Goal: Task Accomplishment & Management: Manage account settings

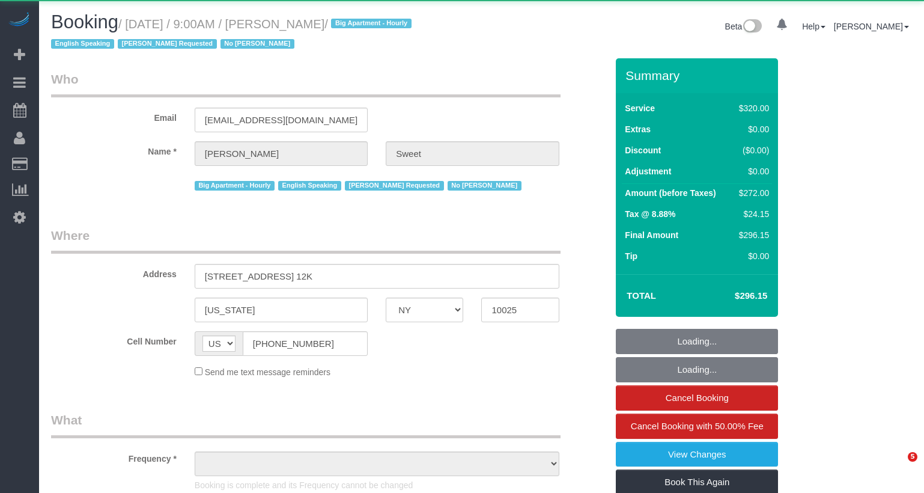
select select "NY"
select select "240"
select select "object:920"
select select "number:89"
select select "number:90"
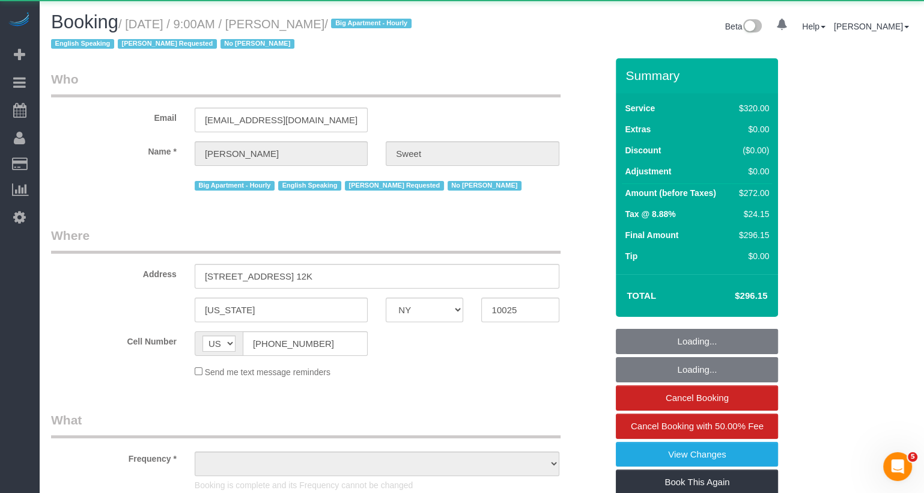
select select "number:15"
select select "number:6"
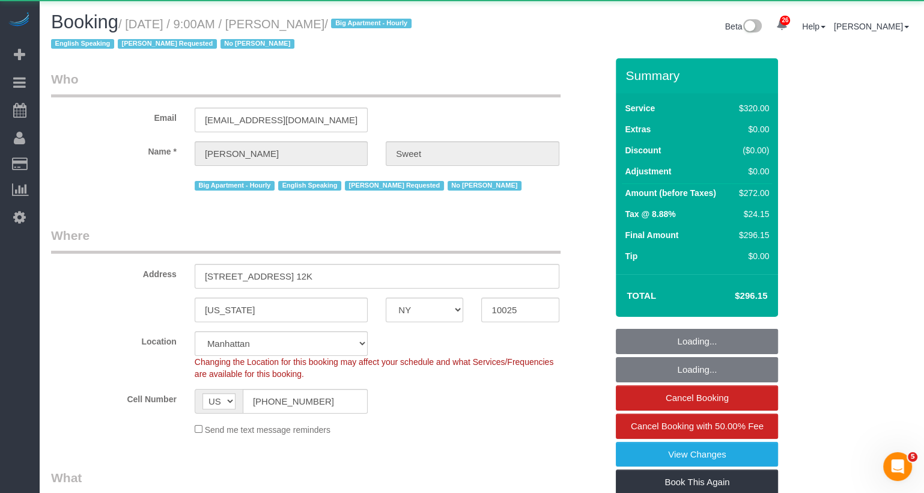
select select "object:1514"
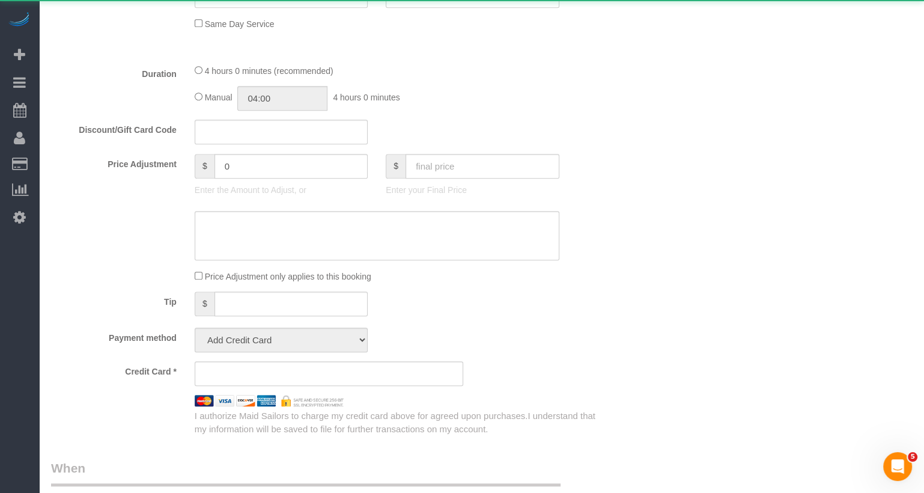
select select "string:stripe-pm_1PTCFC4VGloSiKo7prcBMaC7"
select select "spot1"
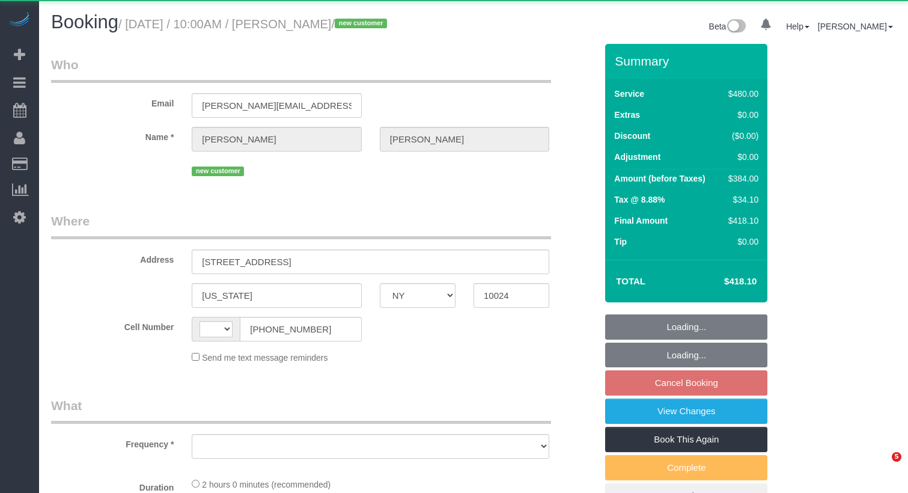
select select "NY"
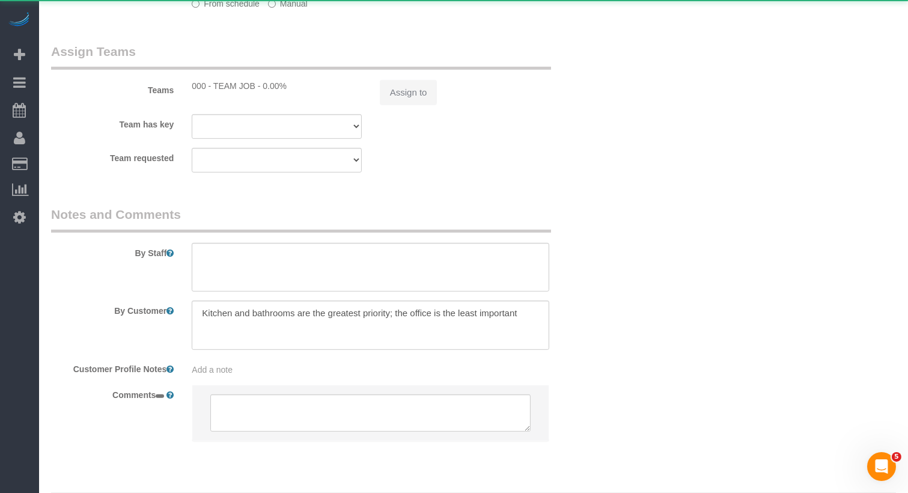
select select "string:US"
select select "number:57"
select select "number:71"
select select "number:14"
select select "number:6"
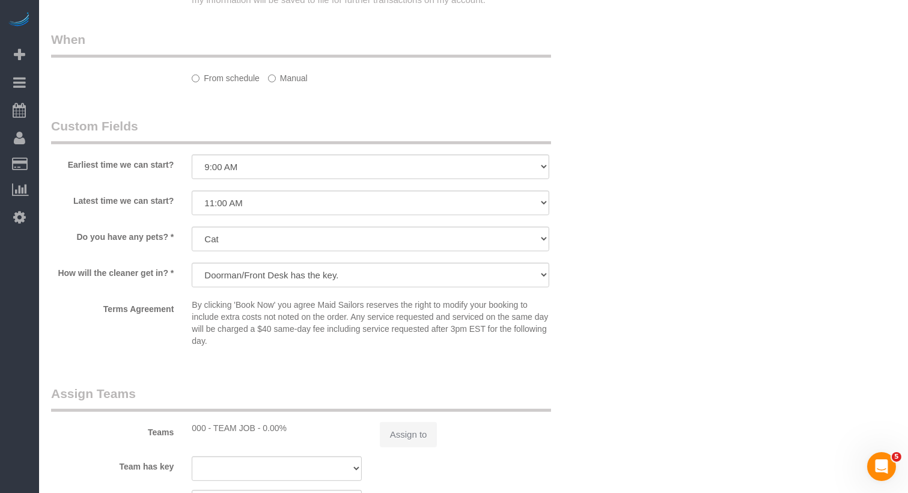
select select "object:971"
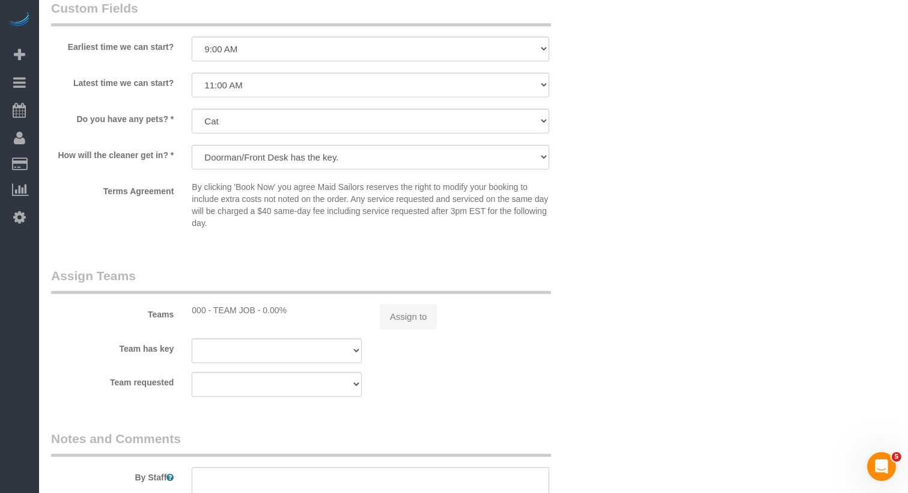
select select "string:stripe-pm_1SALCg4VGloSiKo7n0VJeoEE"
select select "3"
select select "spot3"
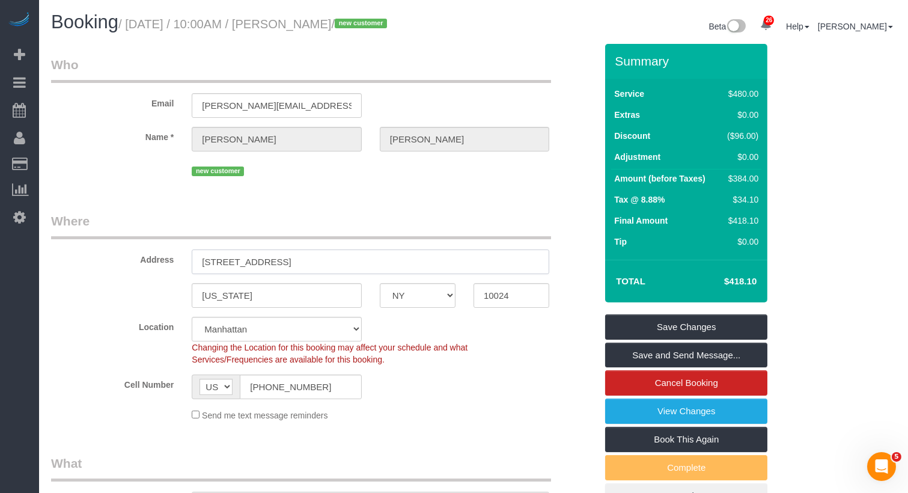
drag, startPoint x: 330, startPoint y: 256, endPoint x: 184, endPoint y: 257, distance: 146.0
click at [184, 257] on div "222 West 80th Street, 4C" at bounding box center [370, 261] width 375 height 25
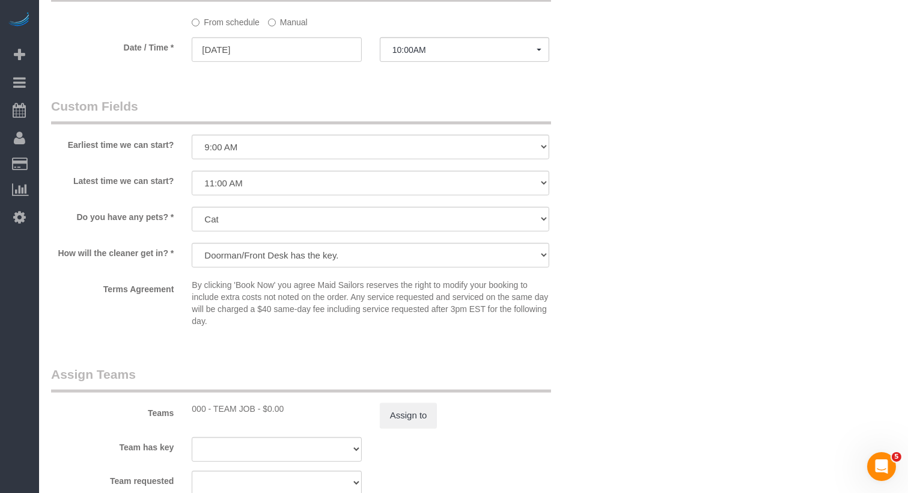
scroll to position [1353, 0]
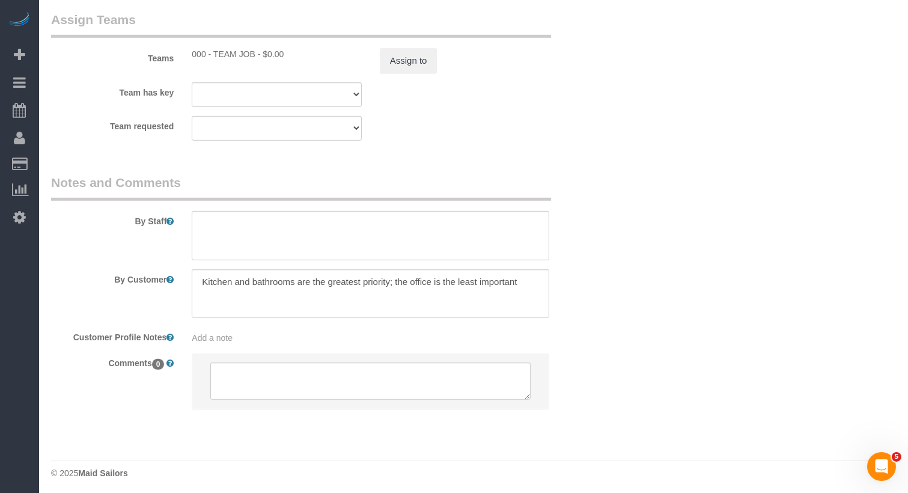
click at [228, 335] on span "Add a note" at bounding box center [212, 338] width 41 height 10
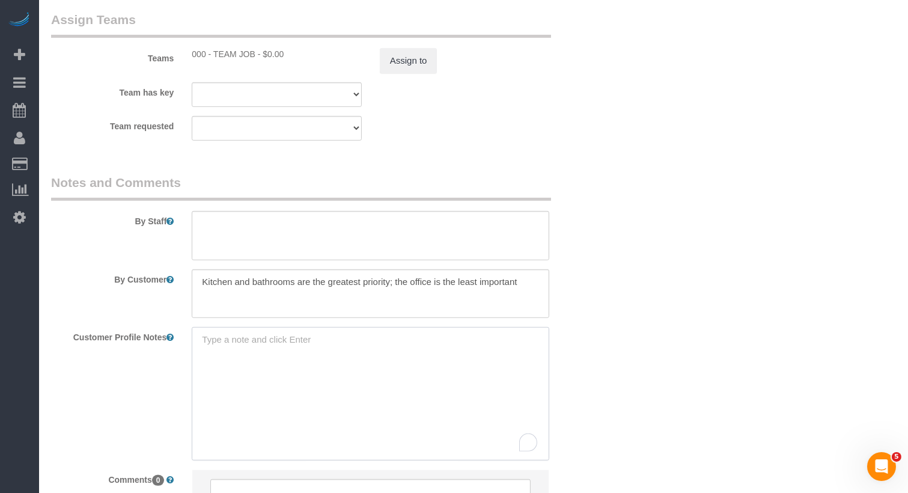
paste textarea "https://streeteasy.com/building/222-w80/4c?utm_campaign=rental_listing&utm_medi…"
type textarea "https://streeteasy.com/building/222-w80/4c?utm_campaign=rental_listing&utm_medi…"
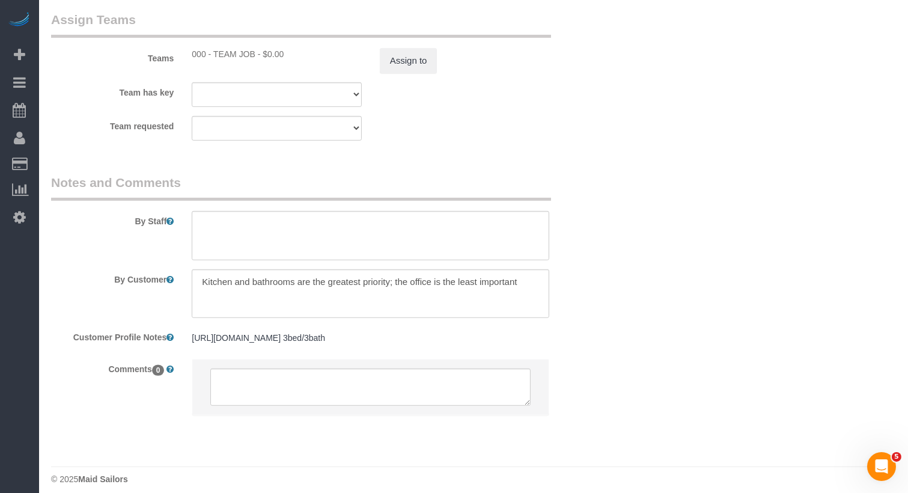
click at [596, 269] on div "By Customer" at bounding box center [323, 293] width 563 height 49
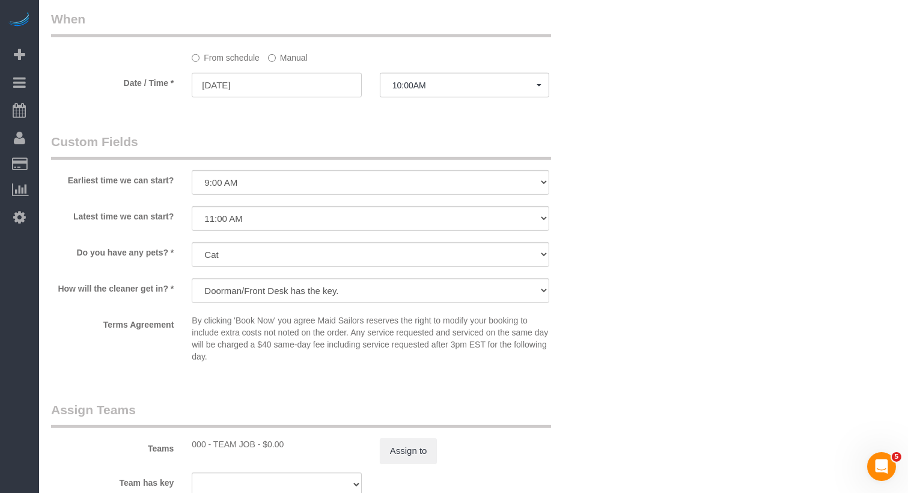
scroll to position [957, 0]
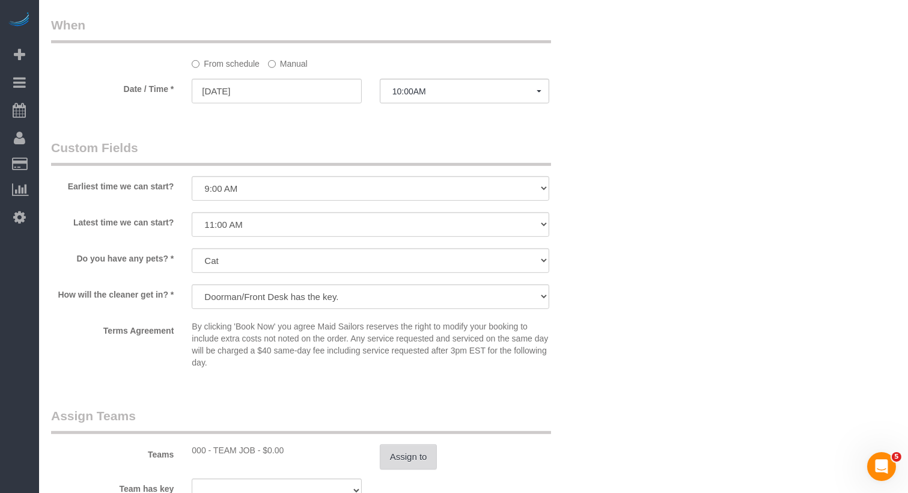
click at [414, 461] on button "Assign to" at bounding box center [409, 456] width 58 height 25
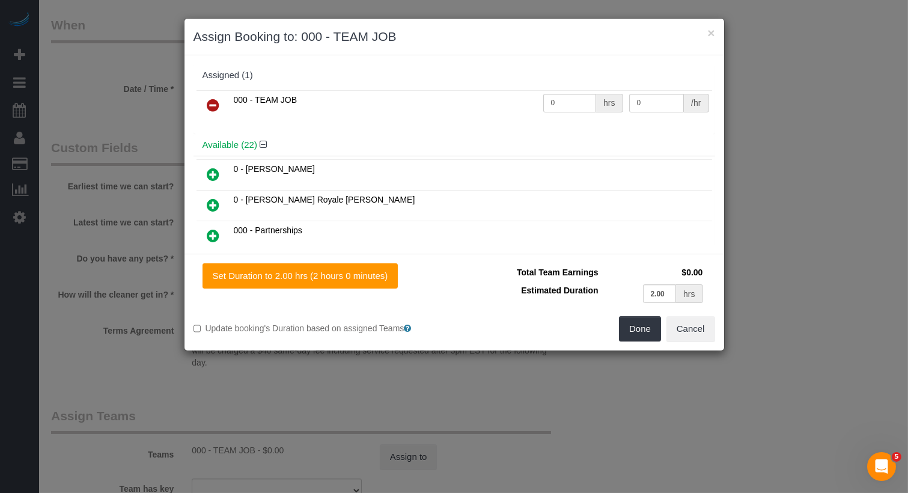
click at [214, 109] on icon at bounding box center [213, 105] width 13 height 14
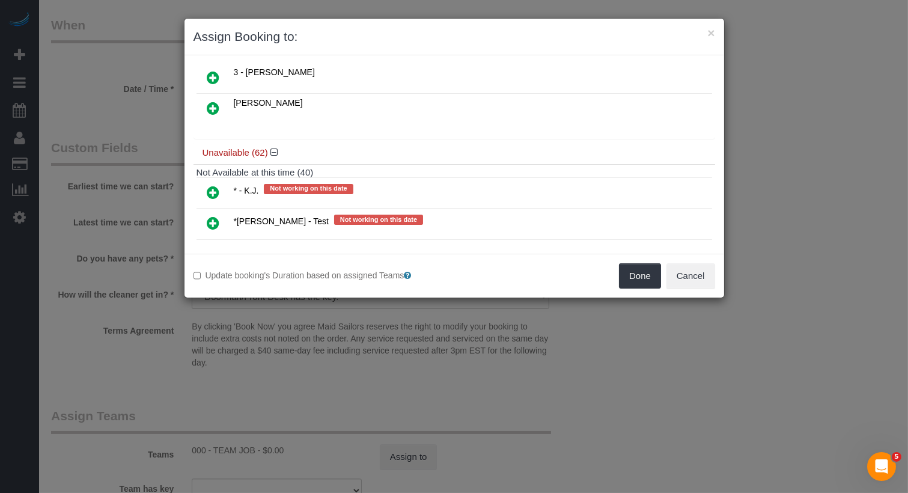
click at [216, 185] on icon at bounding box center [213, 192] width 13 height 14
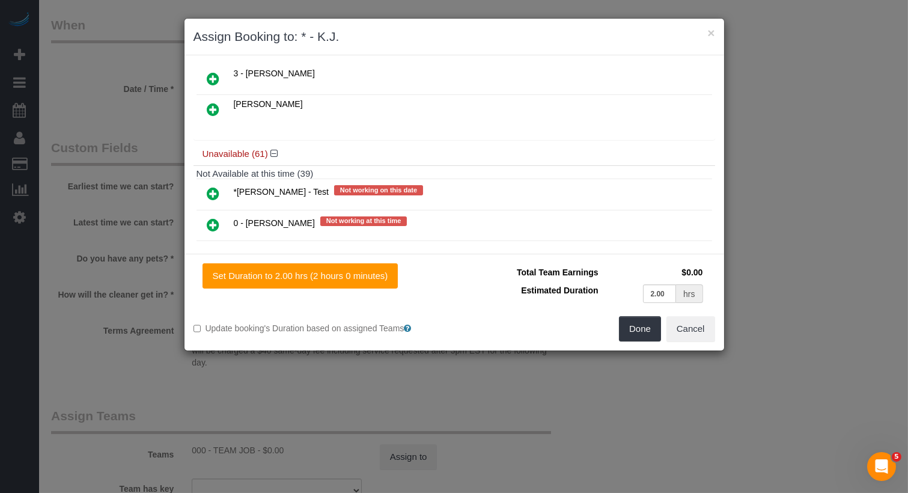
scroll to position [0, 0]
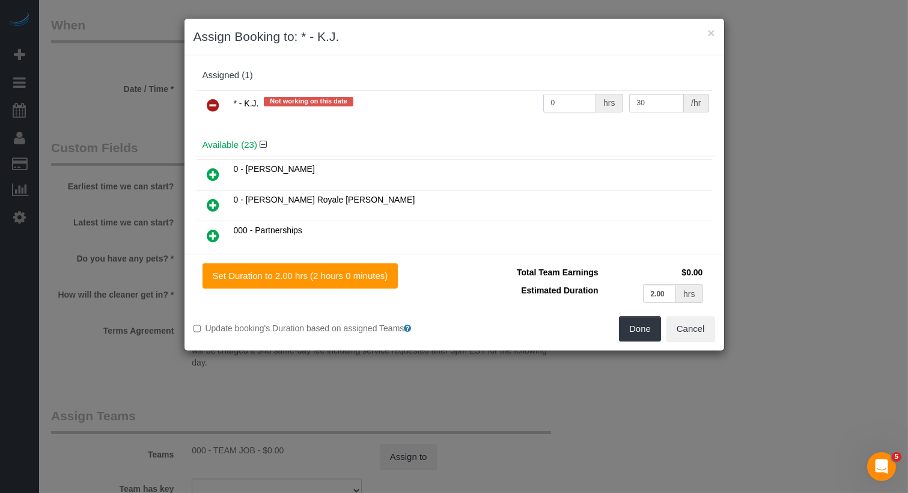
click at [568, 105] on input "0" at bounding box center [569, 103] width 53 height 19
type input "6"
click at [644, 326] on button "Done" at bounding box center [640, 328] width 42 height 25
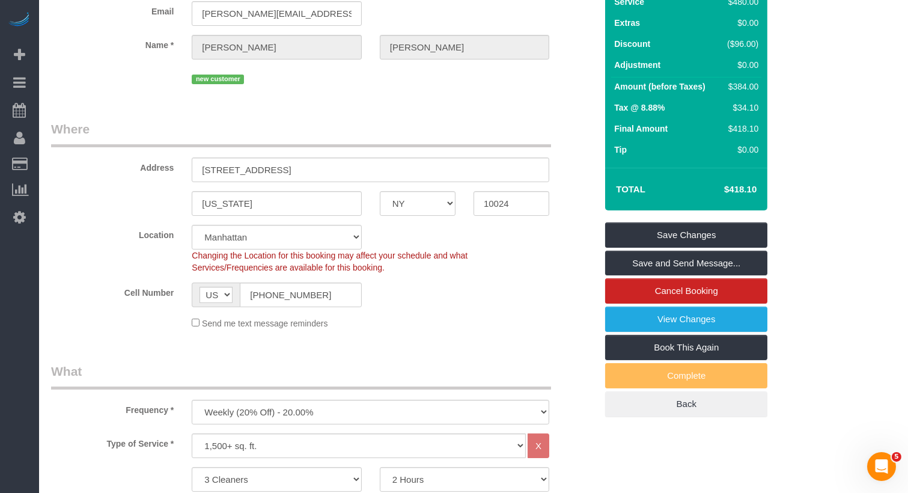
scroll to position [83, 0]
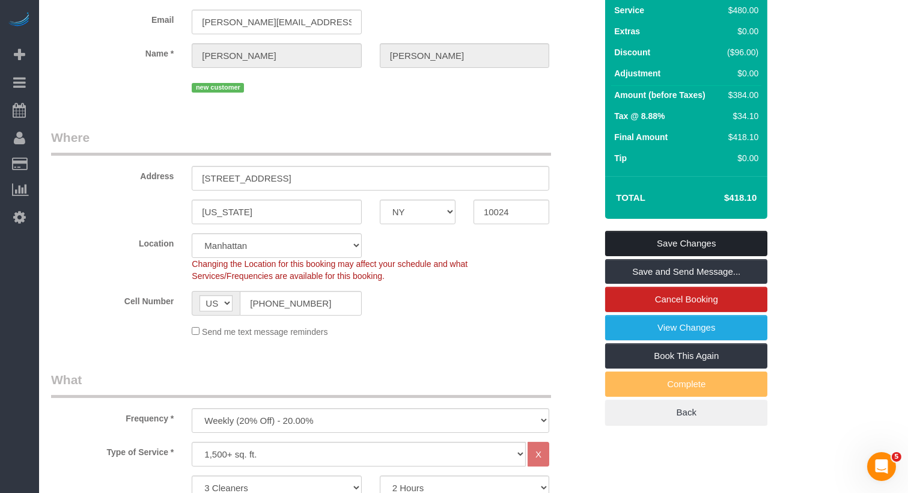
click at [674, 235] on link "Save Changes" at bounding box center [686, 243] width 162 height 25
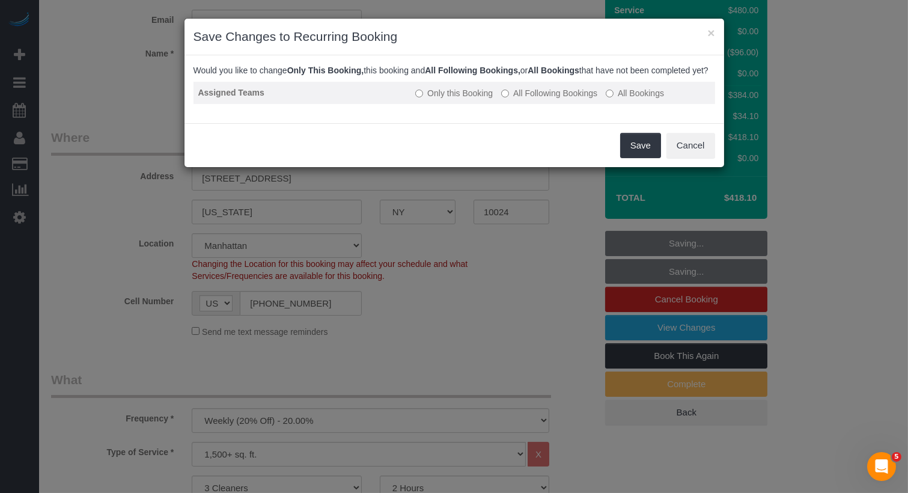
click at [543, 99] on label "All Following Bookings" at bounding box center [549, 93] width 96 height 12
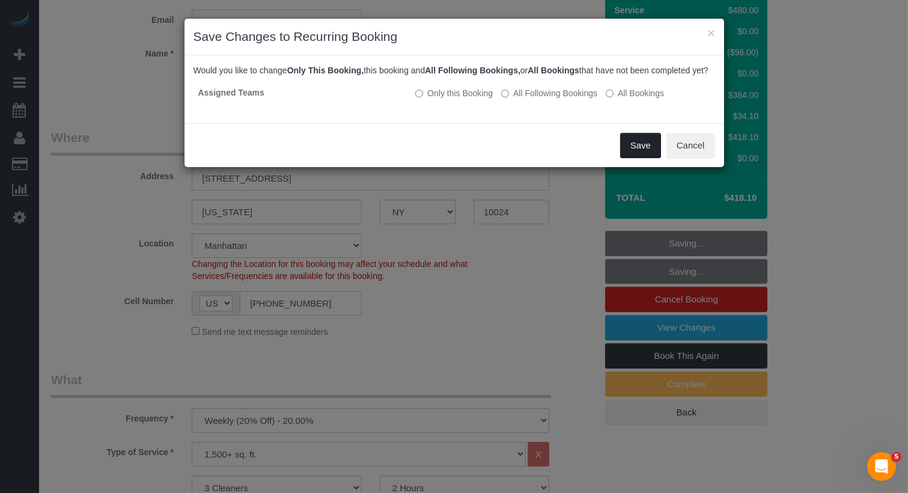
click at [629, 153] on button "Save" at bounding box center [640, 145] width 41 height 25
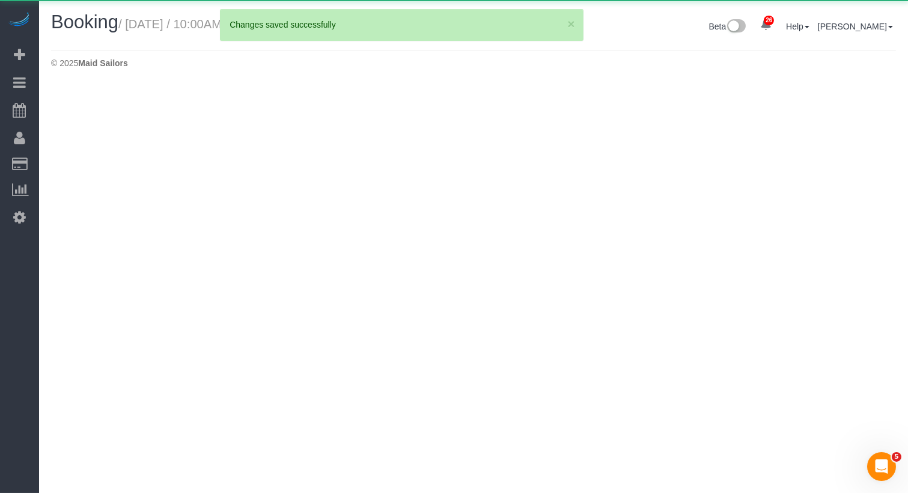
select select "NY"
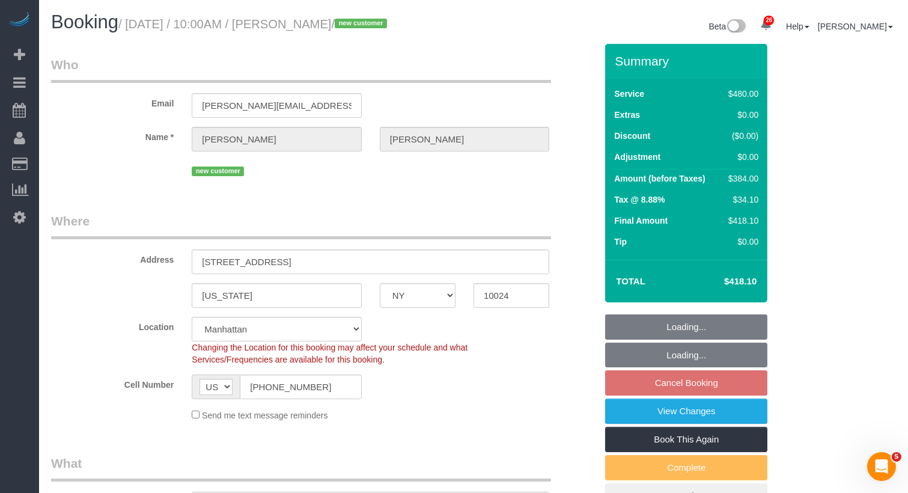
select select "object:4199"
select select "3"
select select "spot60"
select select "number:57"
select select "number:71"
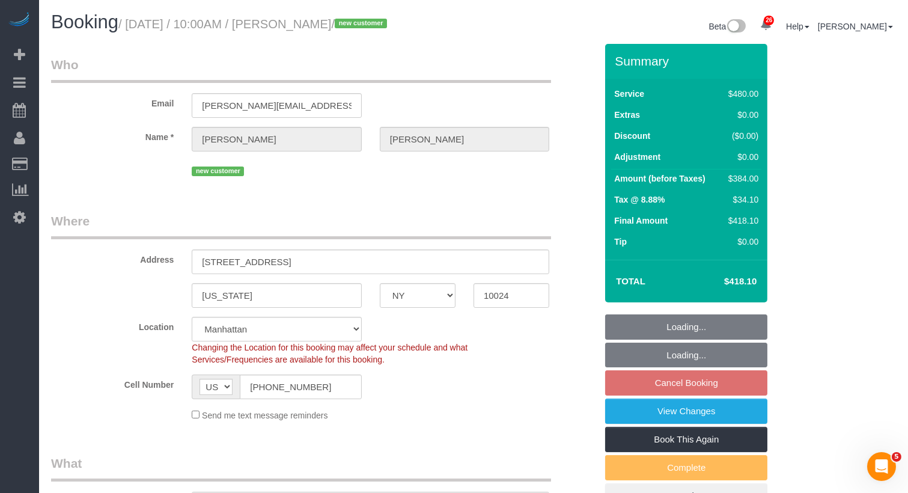
select select "number:14"
select select "number:6"
select select "string:stripe-pm_1SALCg4VGloSiKo7n0VJeoEE"
click at [291, 261] on input "222 West 80th Street, 4C" at bounding box center [370, 261] width 357 height 25
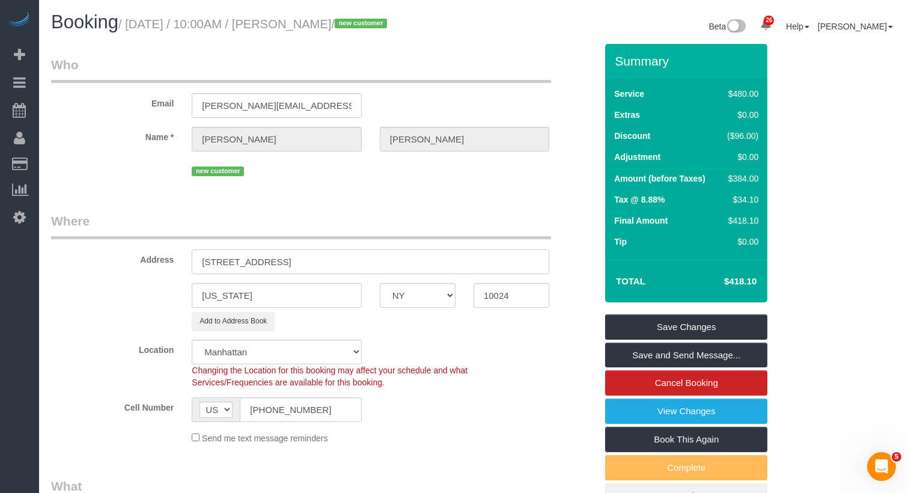
type input "[STREET_ADDRESS]"
click at [471, 233] on legend "Where" at bounding box center [301, 225] width 500 height 27
click at [702, 326] on link "Save Changes" at bounding box center [686, 326] width 162 height 25
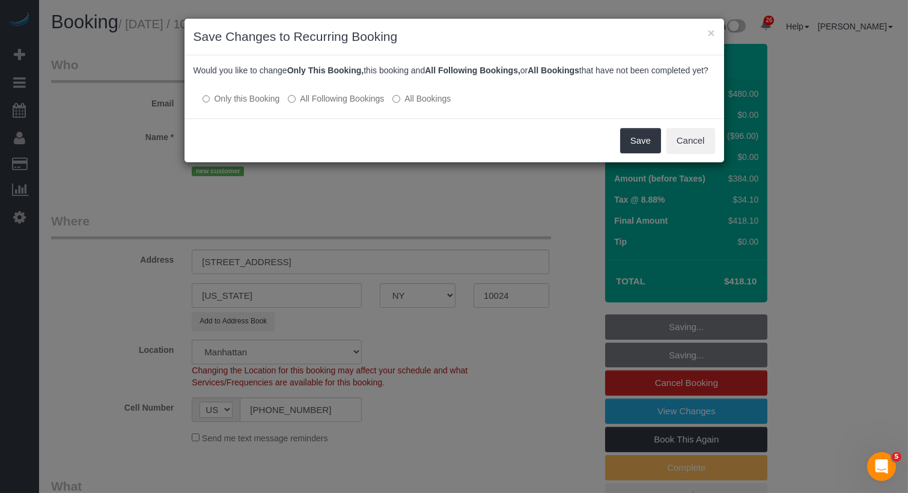
click at [369, 105] on label "All Following Bookings" at bounding box center [336, 98] width 96 height 12
click at [650, 150] on button "Save" at bounding box center [640, 140] width 41 height 25
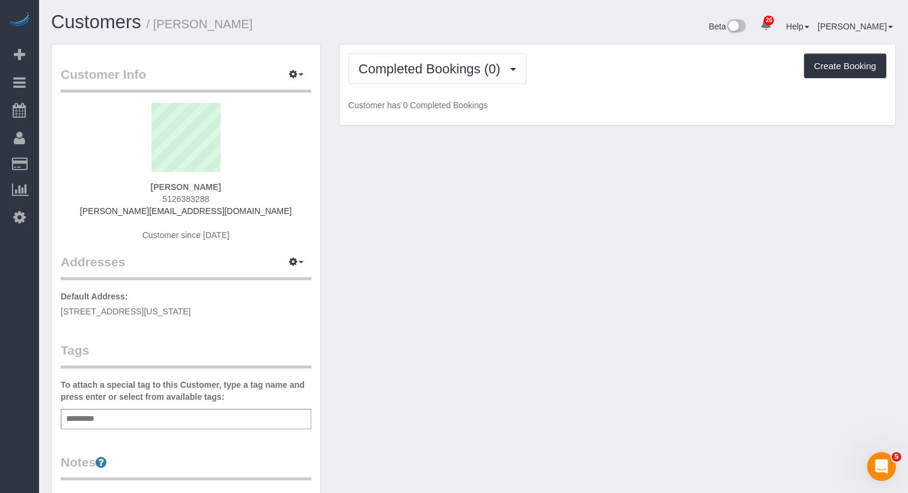
click at [173, 411] on div "Add a tag" at bounding box center [186, 418] width 250 height 20
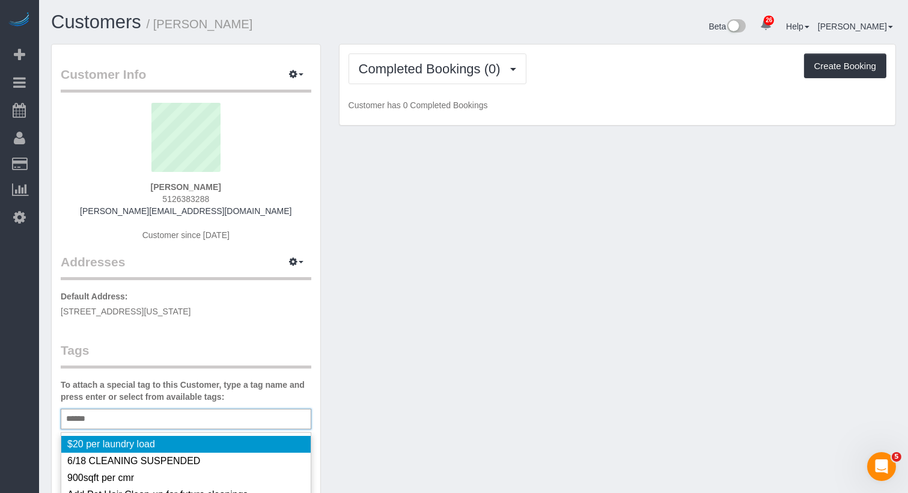
type input "*******"
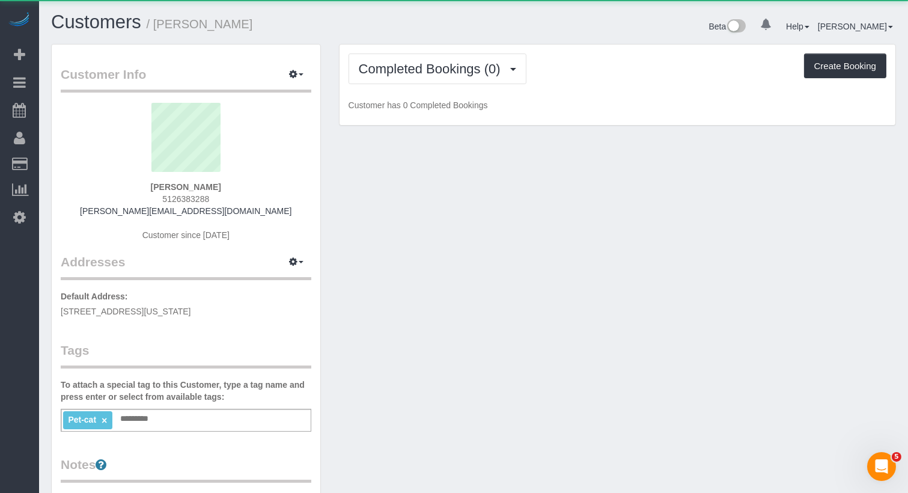
click at [153, 412] on input "text" at bounding box center [137, 419] width 41 height 16
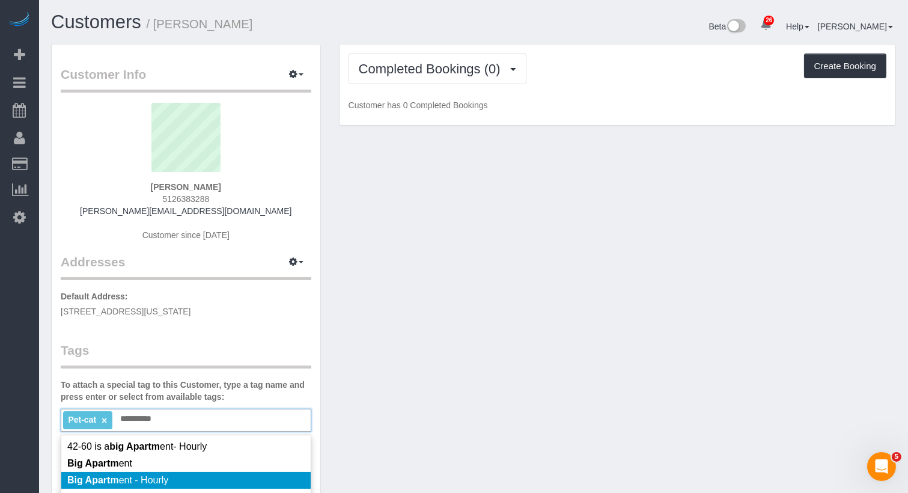
type input "**********"
click at [188, 481] on li "Big Apartm ent - Hourly" at bounding box center [185, 479] width 249 height 17
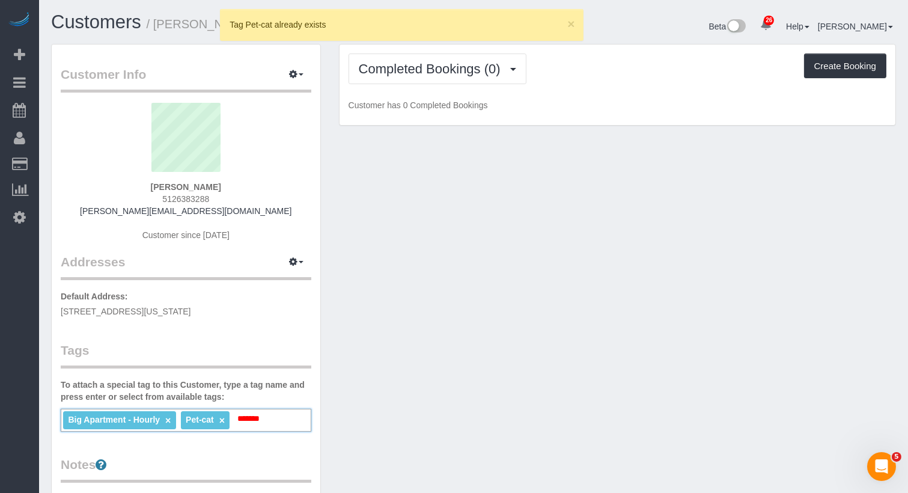
click at [279, 415] on div "Big Apartment - Hourly × Pet-cat × ******* Pet-cat" at bounding box center [186, 419] width 250 height 23
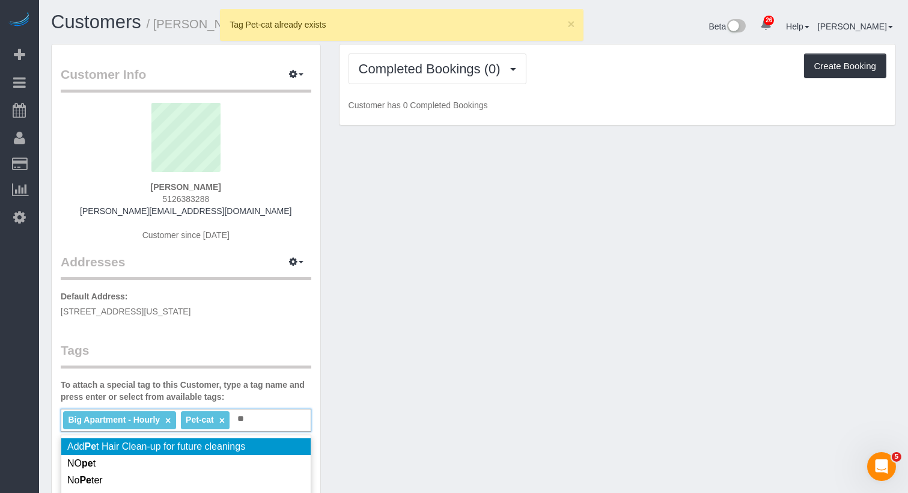
type input "*"
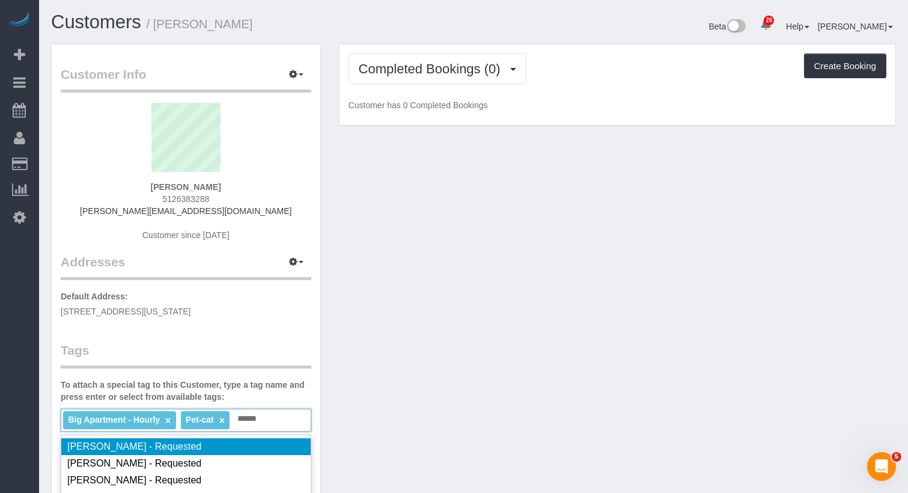
type input "*******"
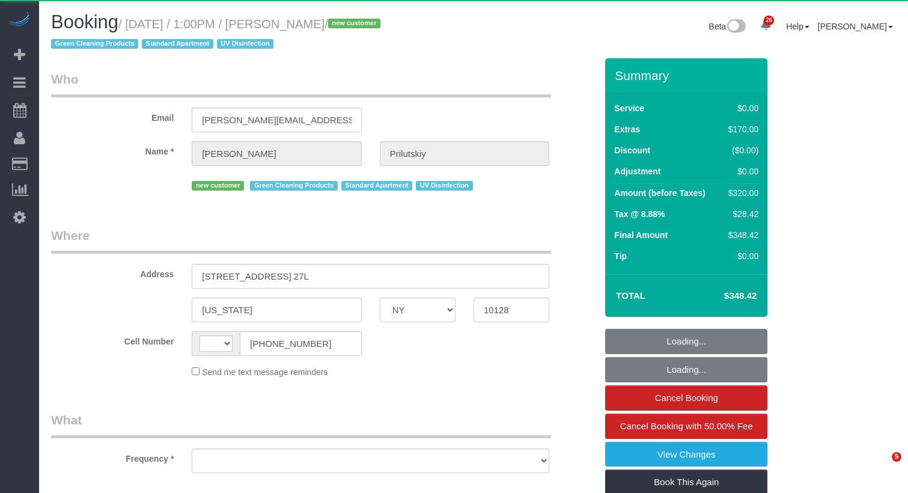
select select "NY"
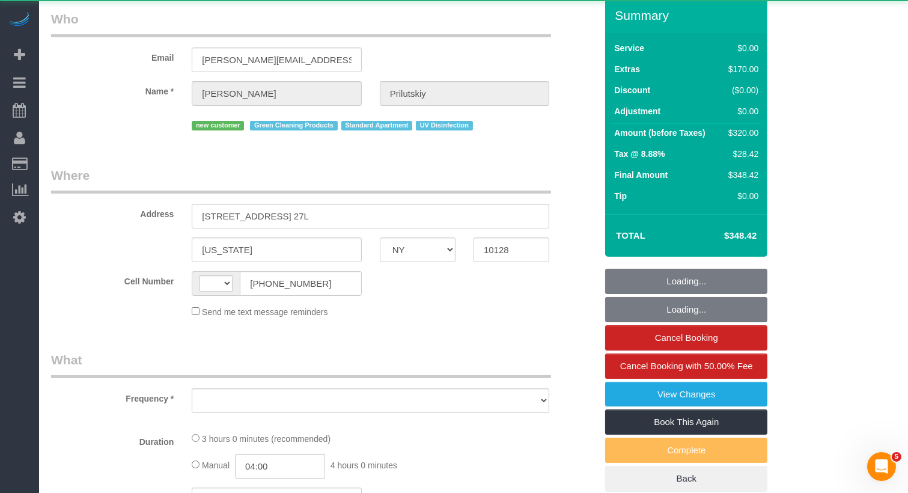
scroll to position [67, 0]
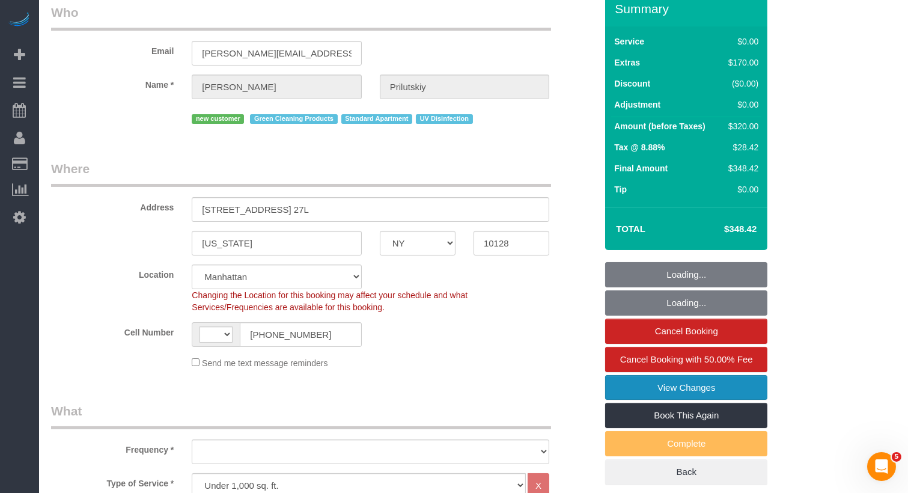
select select "string:[GEOGRAPHIC_DATA]"
select select "object:941"
select select "spot1"
select select "string:stripe-pm_1SAHCP4VGloSiKo7mwKCMnL8"
click at [634, 388] on link "View Changes" at bounding box center [686, 387] width 162 height 25
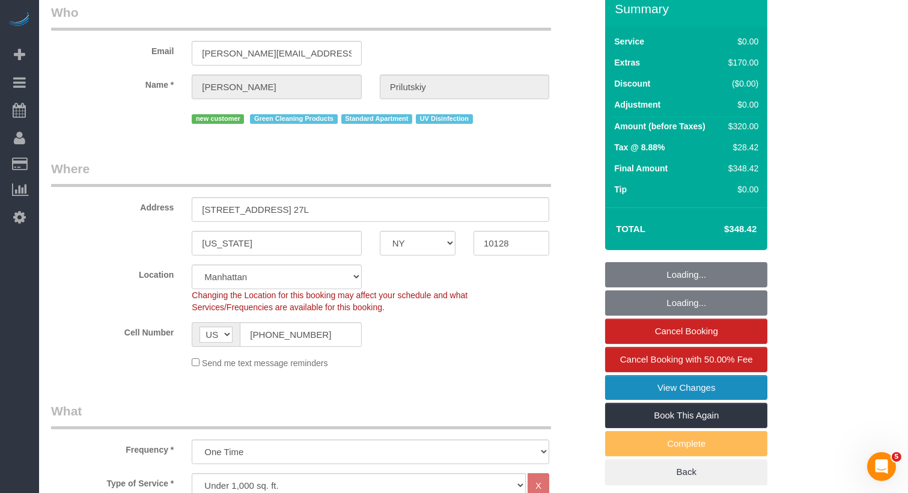
select select "number:60"
select select "number:74"
select select "number:15"
select select "number:6"
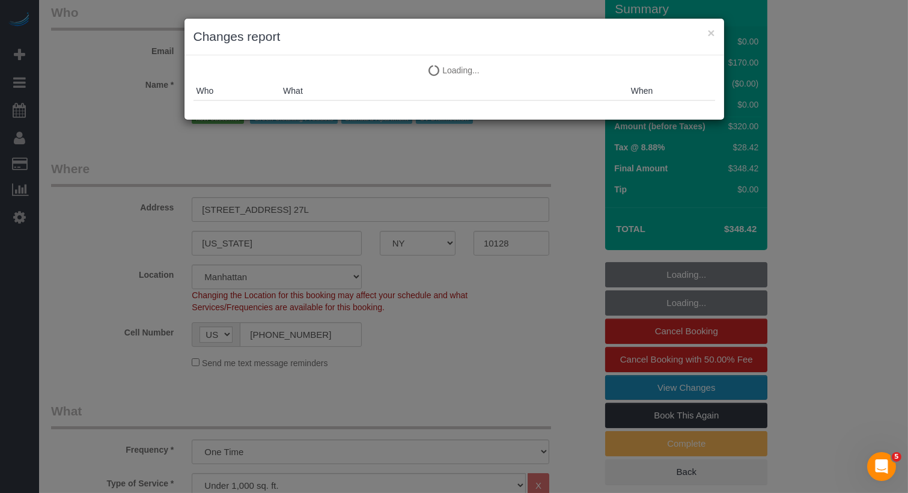
select select "object:1576"
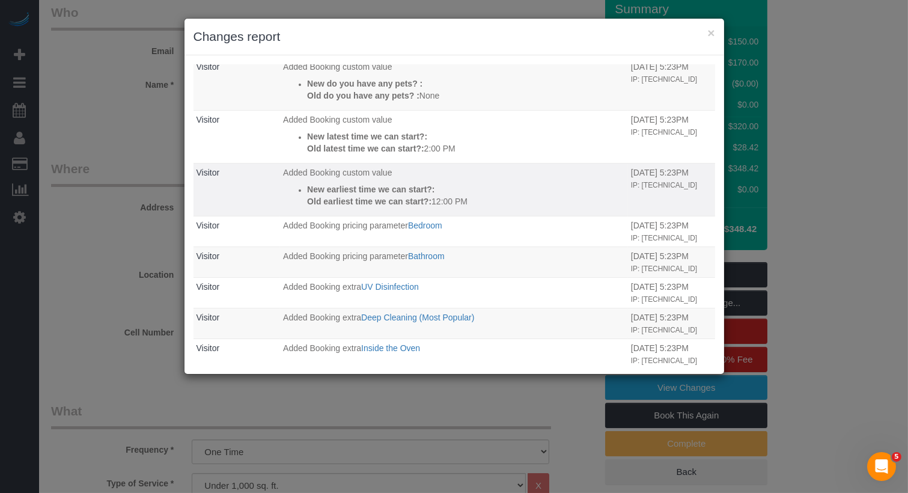
scroll to position [566, 0]
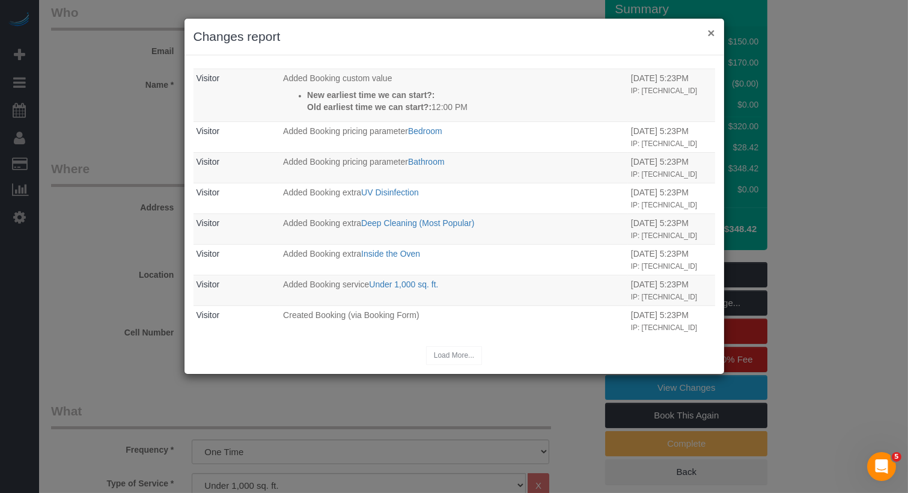
click at [712, 32] on button "×" at bounding box center [710, 32] width 7 height 13
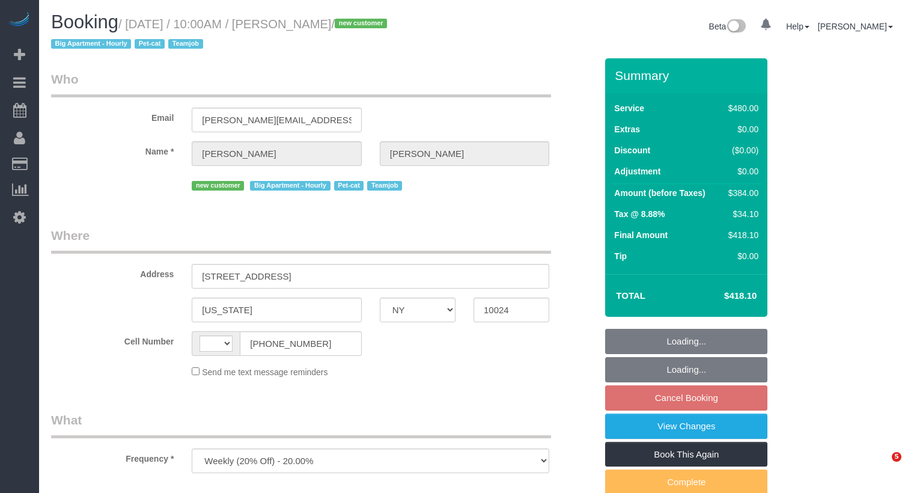
select select "NY"
select select "string:[GEOGRAPHIC_DATA]"
select select "object:983"
select select "3"
select select "spot3"
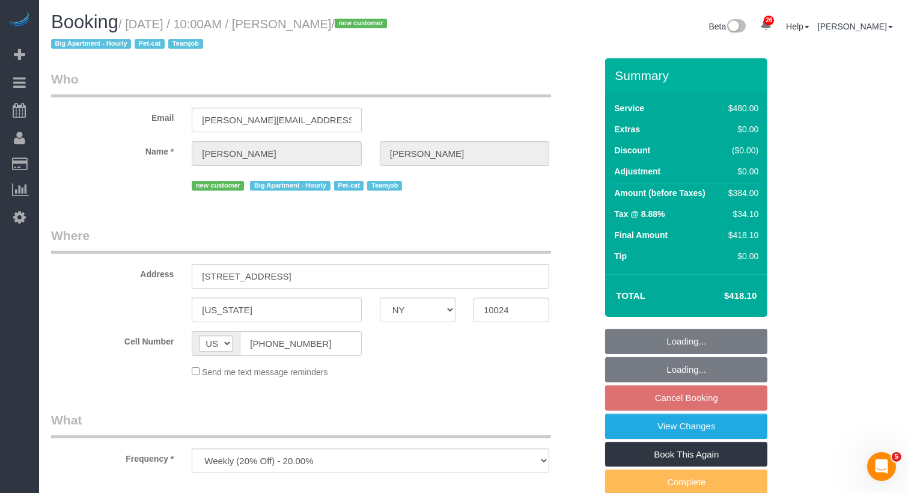
select select "number:57"
select select "number:71"
select select "number:14"
select select "number:6"
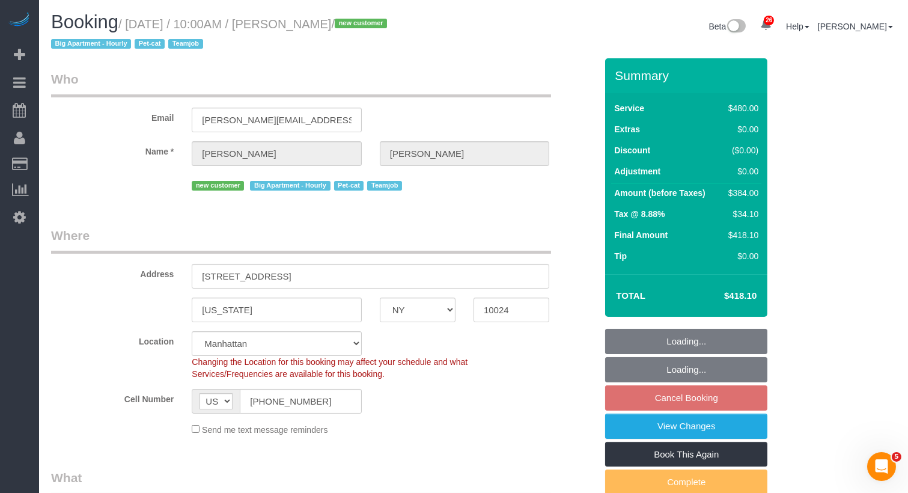
select select "string:stripe-pm_1SALCg4VGloSiKo7n0VJeoEE"
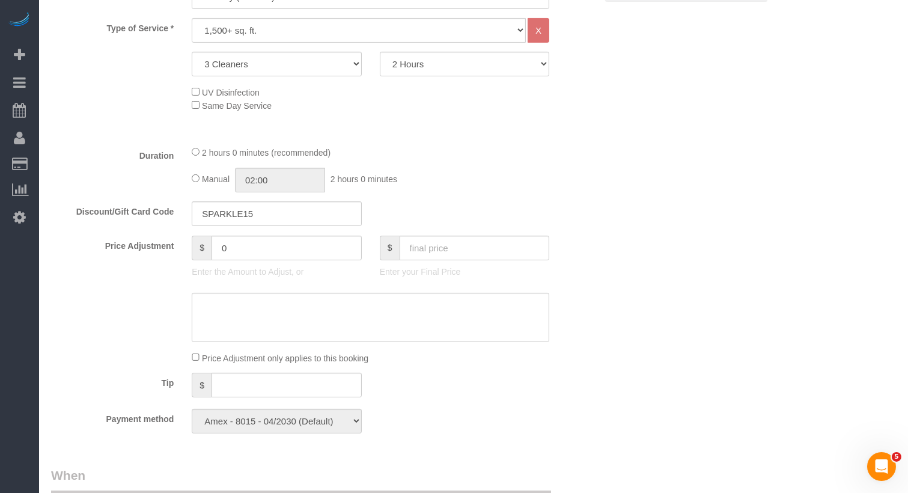
scroll to position [962, 0]
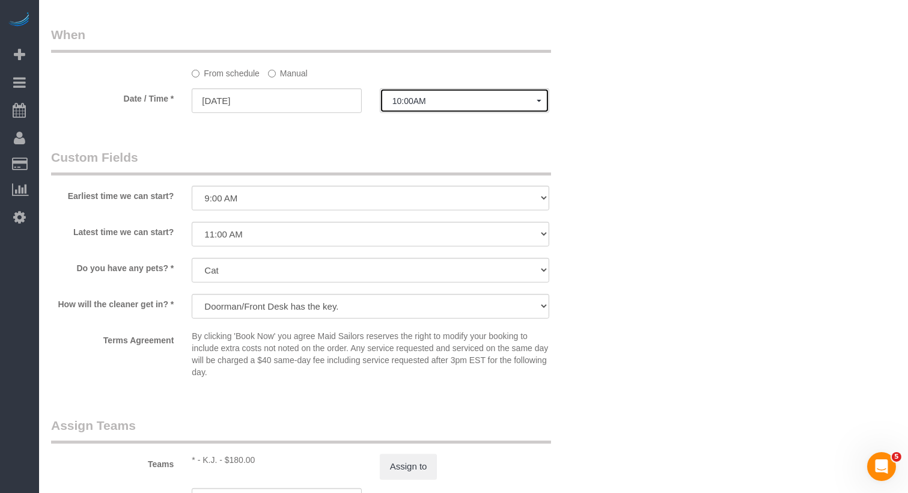
click at [435, 111] on button "10:00AM" at bounding box center [464, 100] width 169 height 25
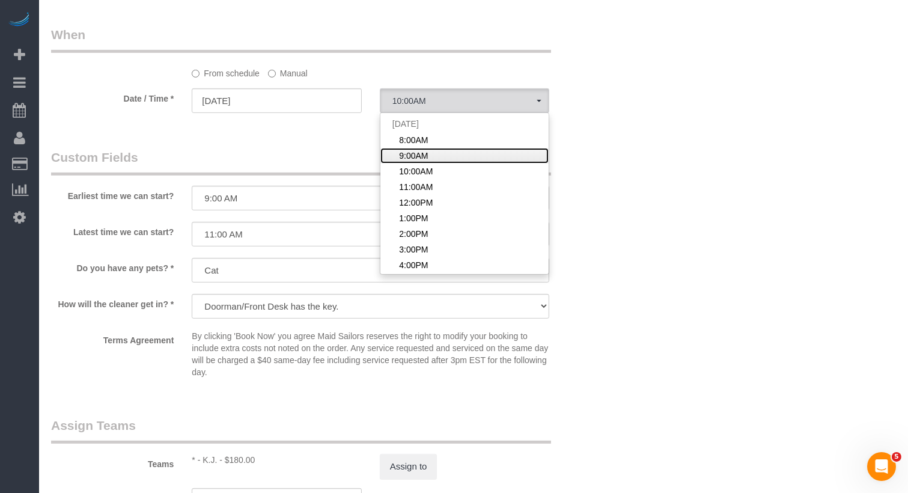
click at [413, 157] on span "9:00AM" at bounding box center [413, 156] width 29 height 12
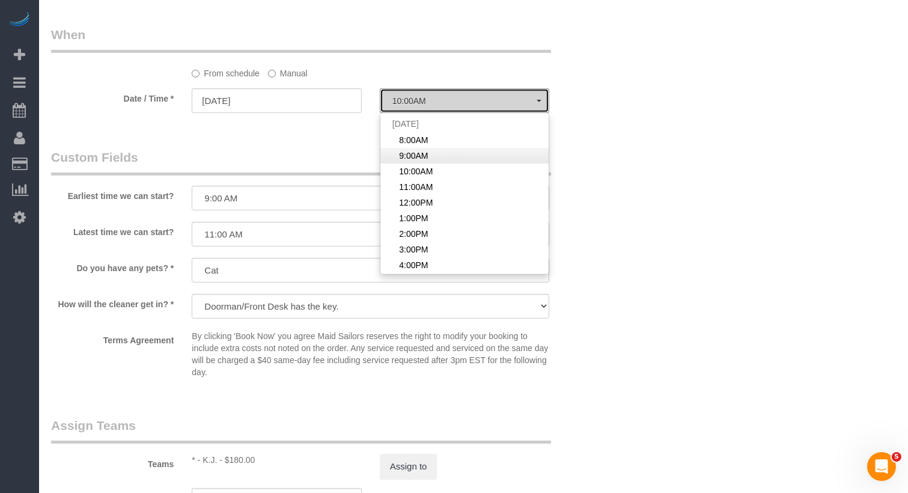
select select "spot2"
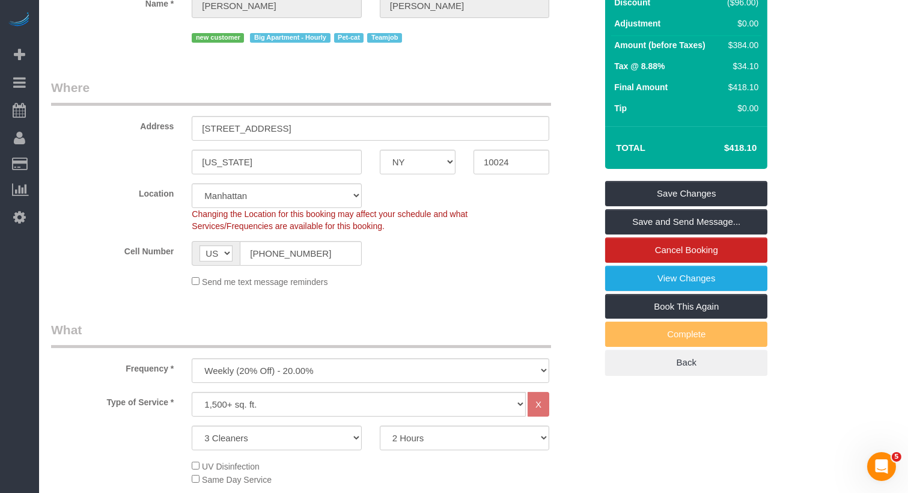
scroll to position [0, 0]
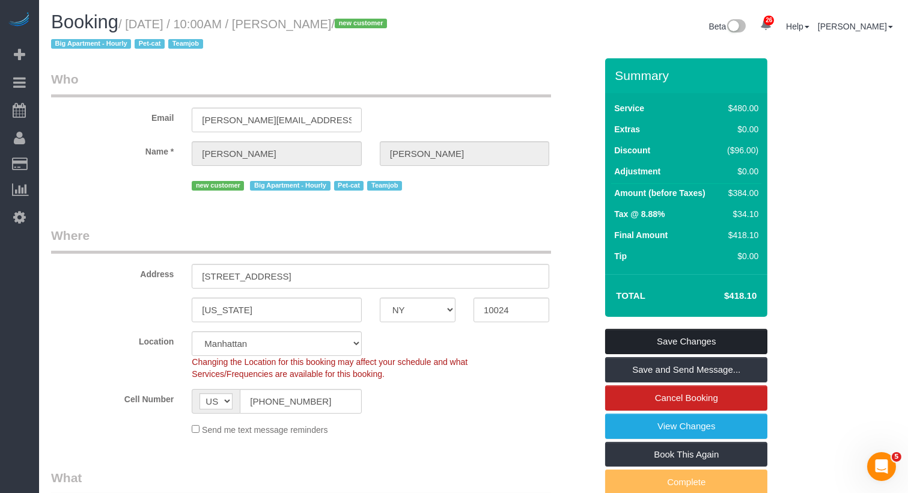
click at [682, 342] on link "Save Changes" at bounding box center [686, 341] width 162 height 25
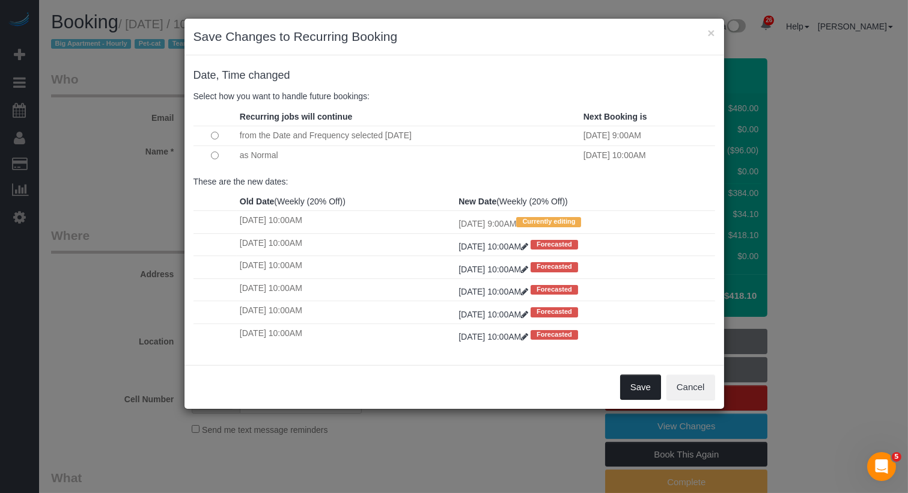
click at [646, 385] on button "Save" at bounding box center [640, 386] width 41 height 25
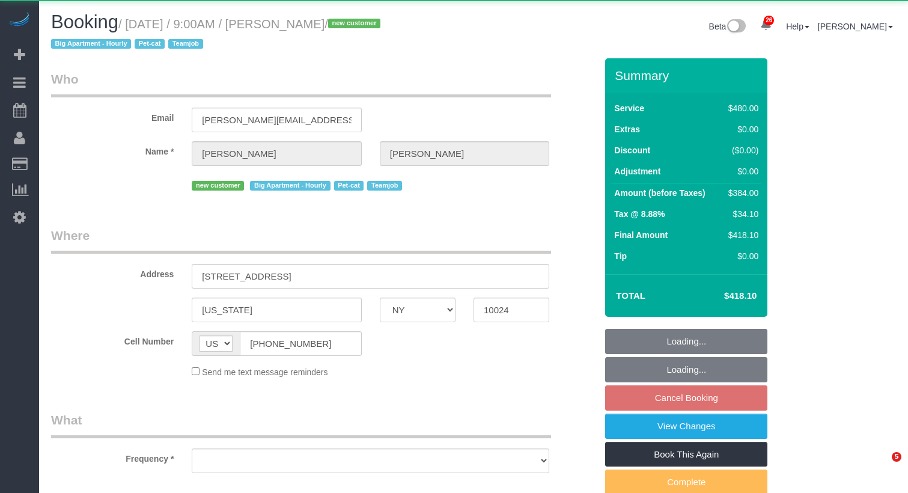
select select "NY"
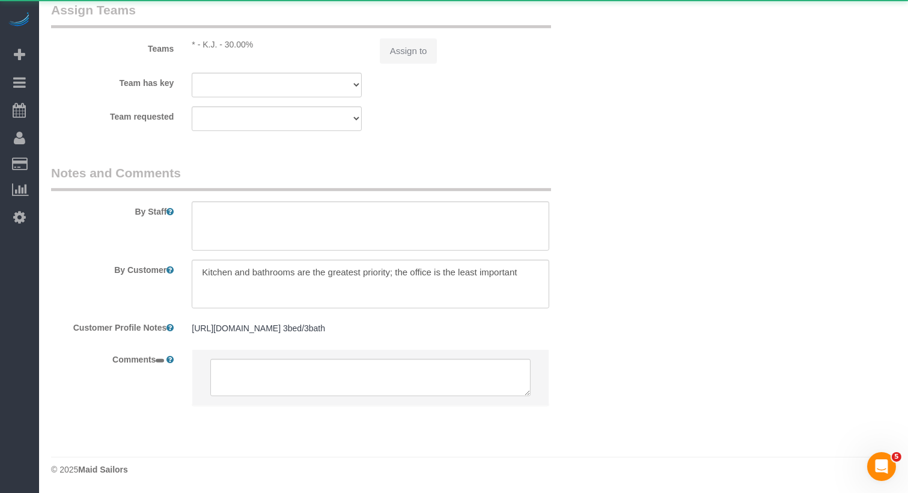
select select "object:827"
select select "3"
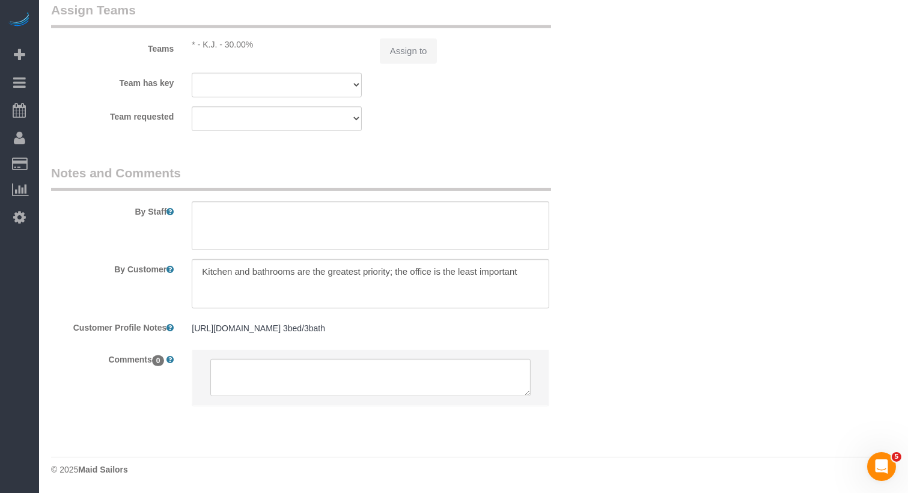
scroll to position [1419, 0]
select select "string:stripe-pm_1SALCg4VGloSiKo7n0VJeoEE"
select select "spot2"
select select "number:57"
select select "number:71"
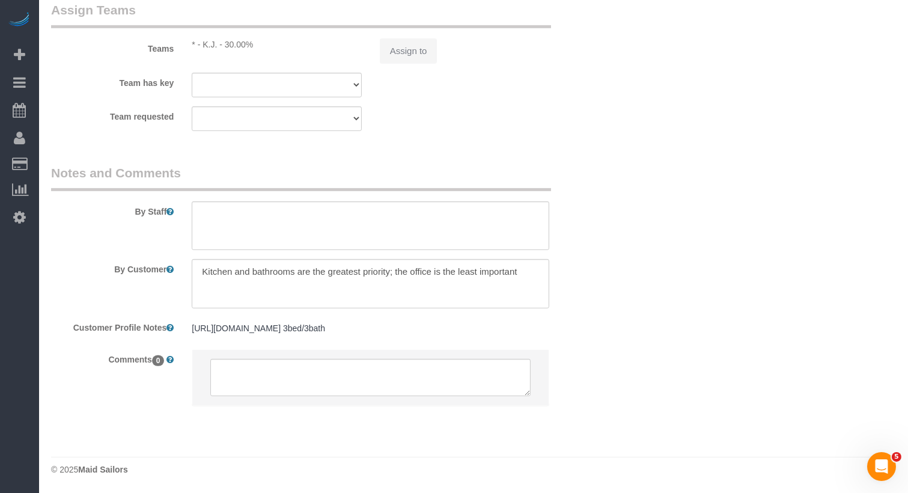
select select "number:14"
select select "number:6"
select select "object:1510"
